Goal: Answer question/provide support

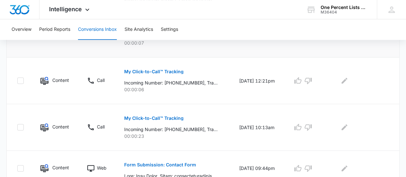
scroll to position [353, 0]
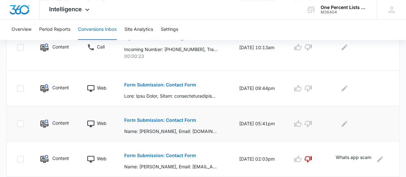
click at [183, 120] on p "Form Submission: Contact Form" at bounding box center [160, 120] width 72 height 4
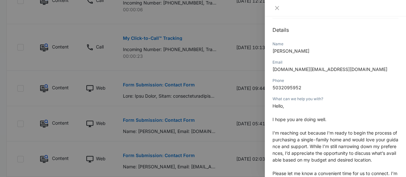
scroll to position [64, 0]
click at [274, 4] on div at bounding box center [334, 8] width 141 height 16
click at [276, 9] on icon "close" at bounding box center [277, 8] width 4 height 4
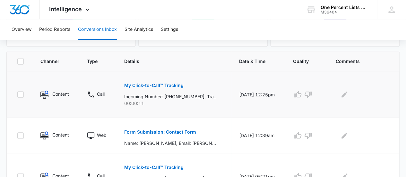
scroll to position [128, 0]
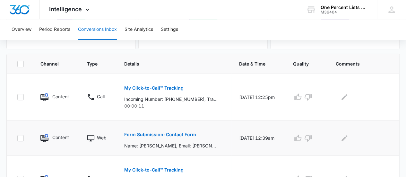
click at [193, 146] on p "Name: [PERSON_NAME], Email: [PERSON_NAME][EMAIL_ADDRESS][PERSON_NAME][DOMAIN_NA…" at bounding box center [170, 145] width 93 height 7
click at [176, 133] on p "Form Submission: Contact Form" at bounding box center [160, 134] width 72 height 4
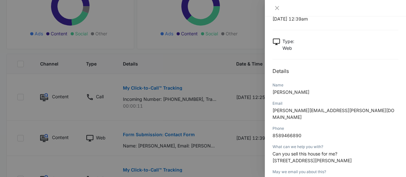
scroll to position [32, 0]
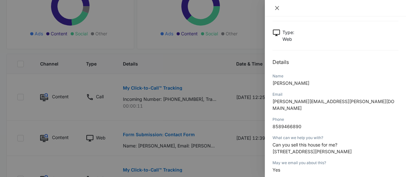
click at [277, 6] on icon "close" at bounding box center [276, 7] width 5 height 5
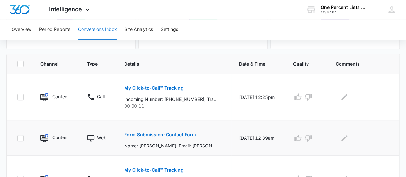
scroll to position [160, 0]
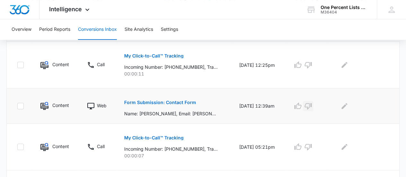
click at [312, 108] on icon "button" at bounding box center [308, 106] width 8 height 8
click at [347, 104] on icon "Edit Comments" at bounding box center [344, 106] width 6 height 6
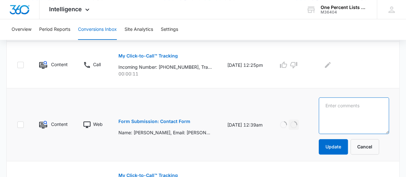
click at [349, 103] on textarea at bounding box center [353, 115] width 70 height 37
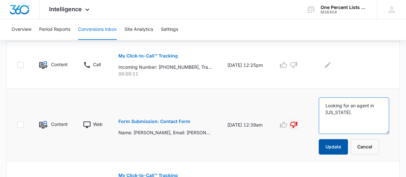
type textarea "Looking for an agent in [US_STATE]."
click at [341, 141] on button "Update" at bounding box center [332, 146] width 29 height 15
click at [344, 152] on button "Update" at bounding box center [332, 146] width 29 height 15
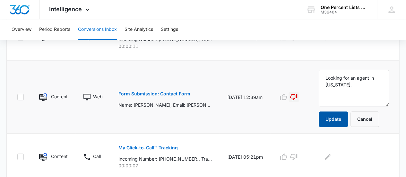
scroll to position [224, 0]
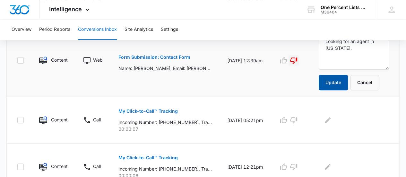
click at [342, 82] on button "Update" at bounding box center [332, 82] width 29 height 15
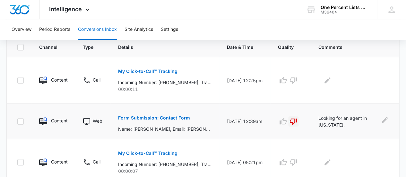
scroll to position [128, 0]
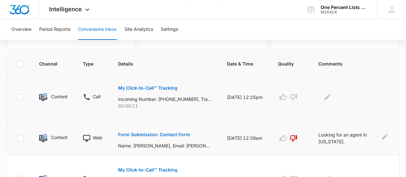
click at [163, 88] on p "My Click-to-Call™ Tracking" at bounding box center [147, 88] width 59 height 4
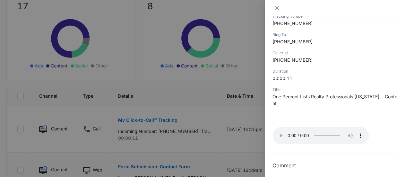
scroll to position [114, 0]
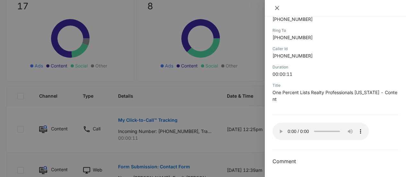
click at [276, 7] on icon "close" at bounding box center [276, 7] width 5 height 5
